Goal: Task Accomplishment & Management: Manage account settings

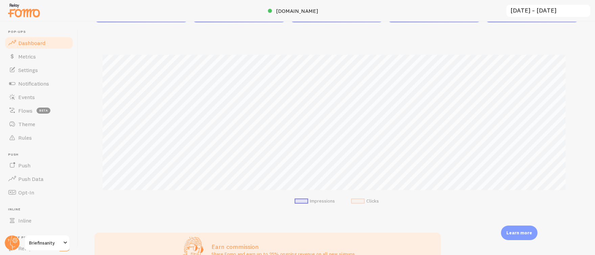
scroll to position [361, 0]
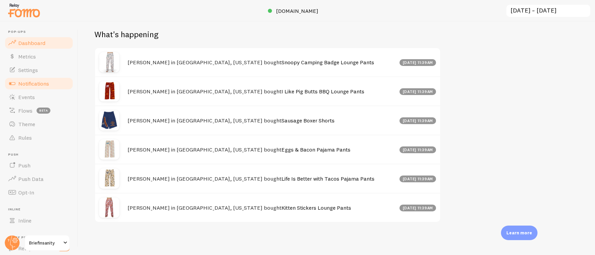
click at [52, 79] on link "Notifications" at bounding box center [39, 84] width 70 height 14
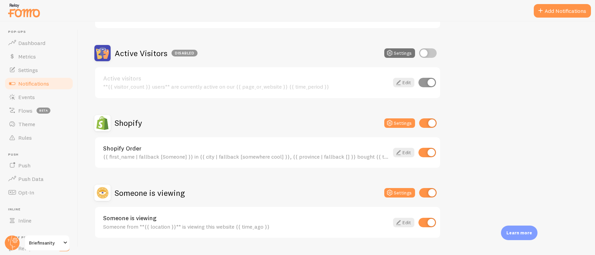
scroll to position [165, 0]
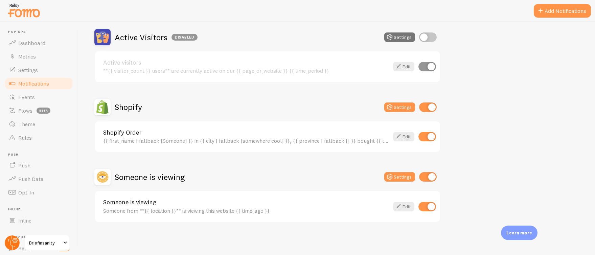
click at [17, 240] on icon at bounding box center [15, 240] width 5 height 5
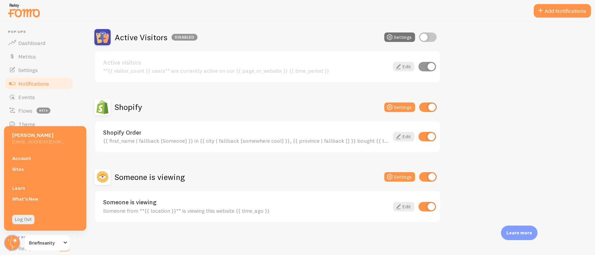
click at [27, 160] on link "Account" at bounding box center [45, 158] width 82 height 11
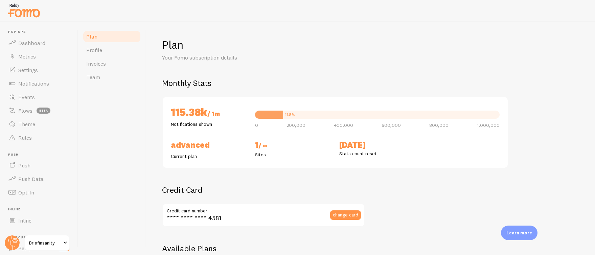
checkbox input "true"
click at [94, 48] on span "Profile" at bounding box center [94, 50] width 16 height 7
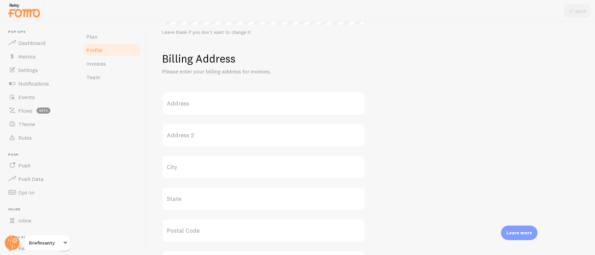
scroll to position [324, 0]
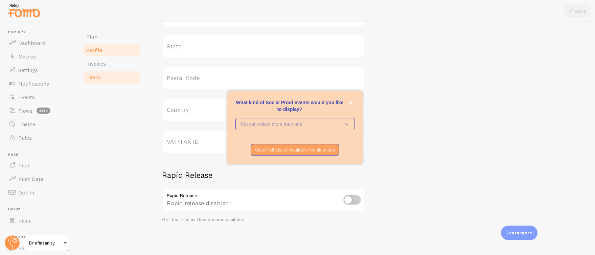
drag, startPoint x: 92, startPoint y: 77, endPoint x: 97, endPoint y: 74, distance: 5.6
click at [92, 77] on span "Team" at bounding box center [93, 77] width 14 height 7
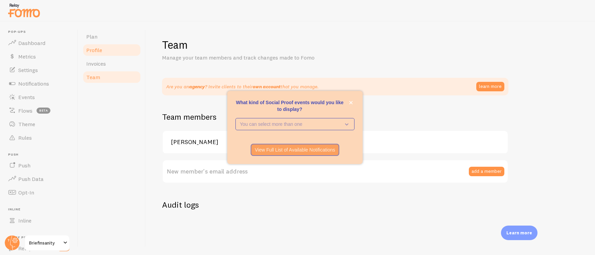
click at [97, 47] on span "Profile" at bounding box center [94, 50] width 16 height 7
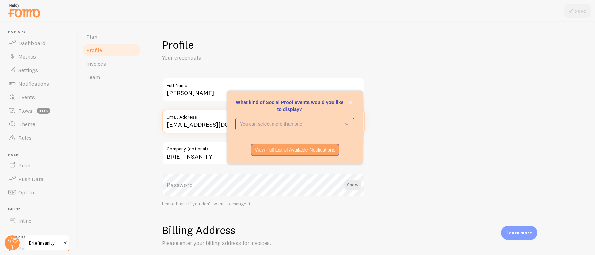
click at [182, 122] on input "[EMAIL_ADDRESS][DOMAIN_NAME]" at bounding box center [263, 122] width 203 height 24
